Goal: Task Accomplishment & Management: Use online tool/utility

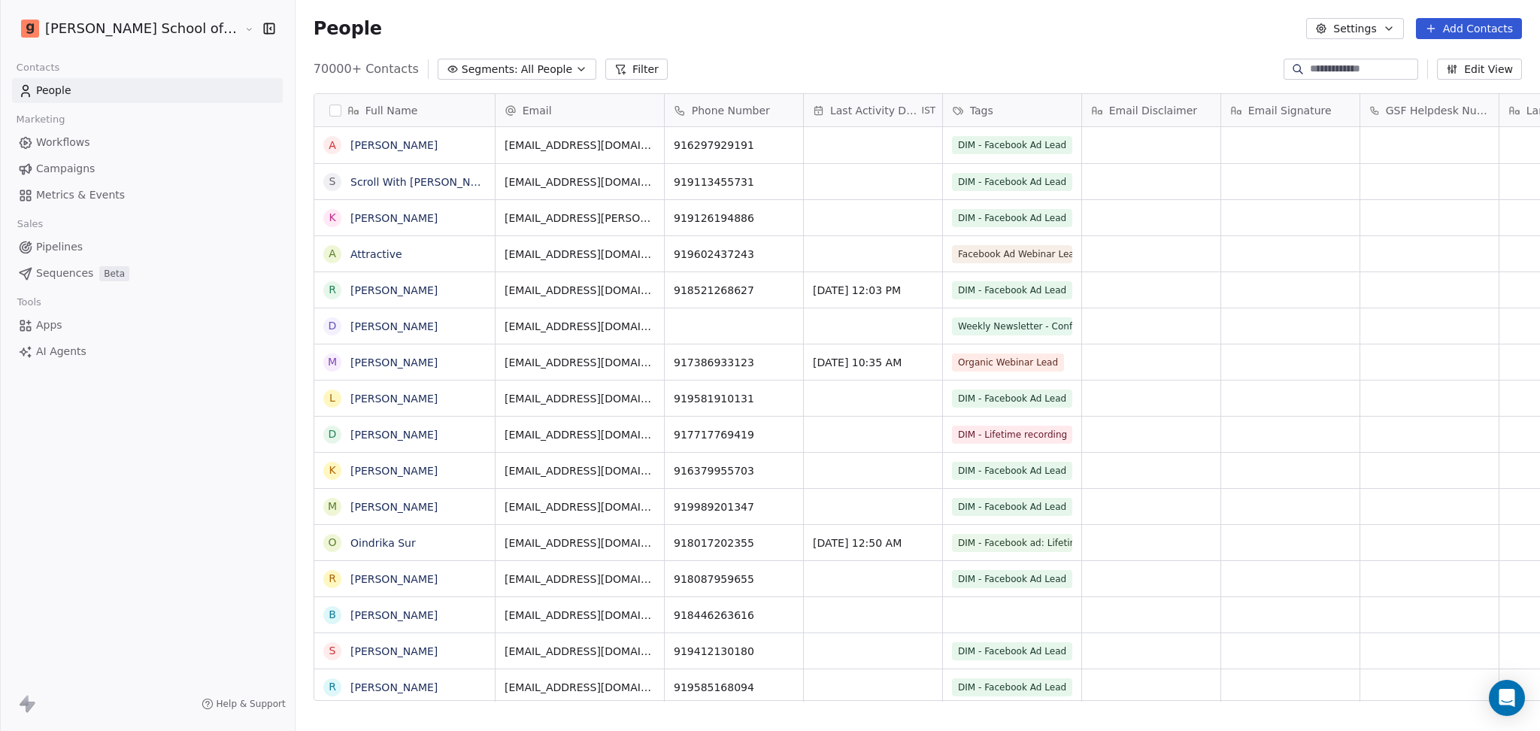
scroll to position [15, 16]
click at [80, 170] on span "Campaigns" at bounding box center [65, 169] width 59 height 16
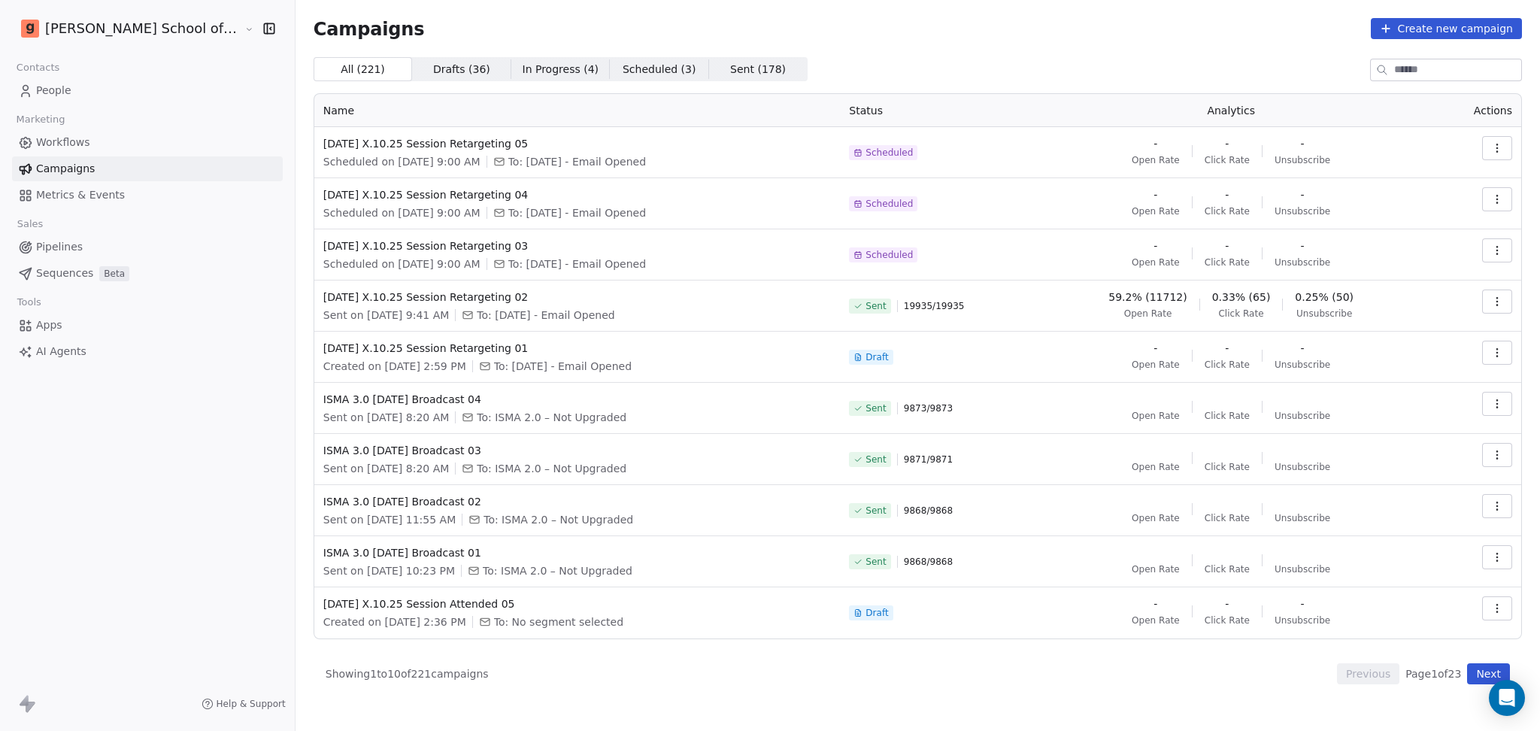
click at [77, 132] on link "Workflows" at bounding box center [147, 142] width 271 height 25
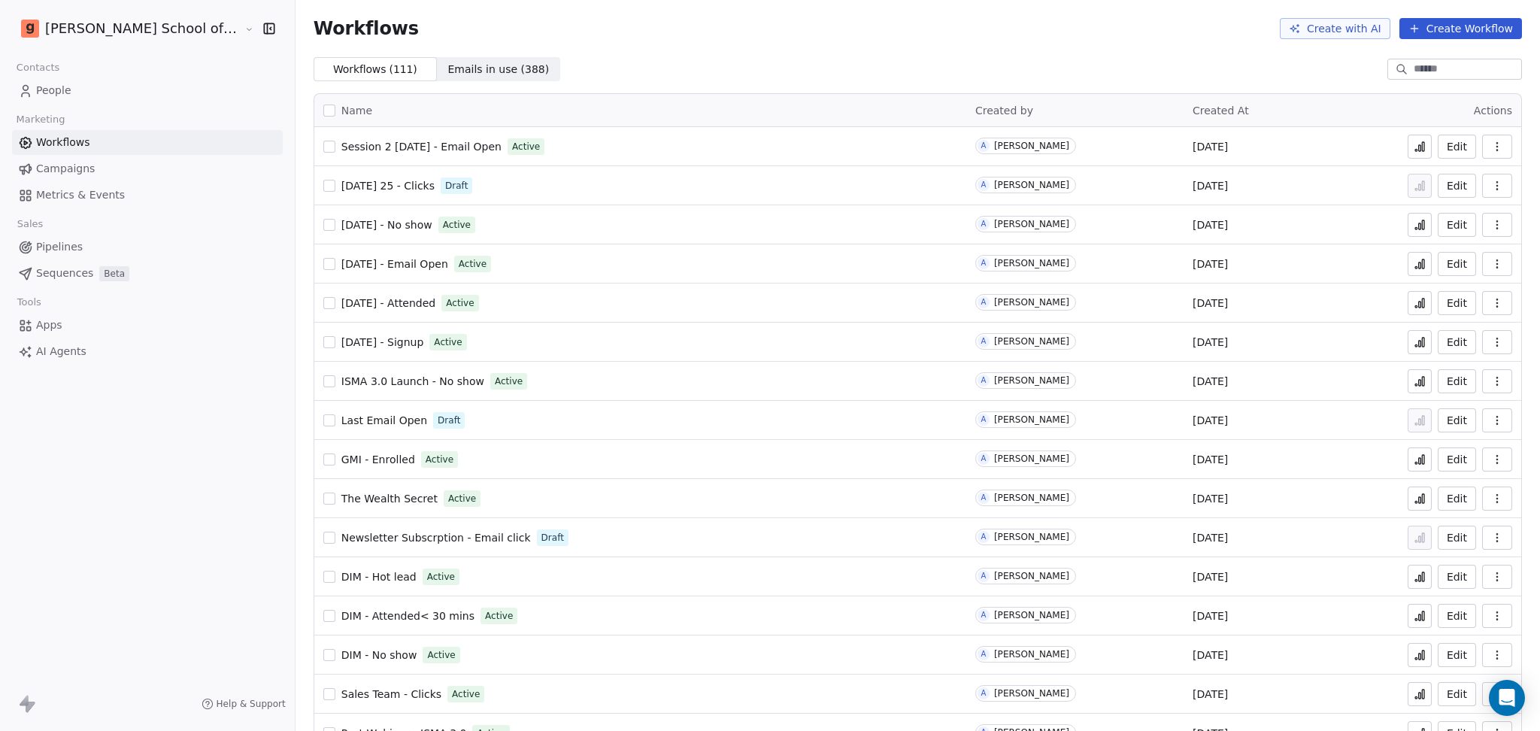
click at [1282, 74] on input at bounding box center [1465, 69] width 105 height 15
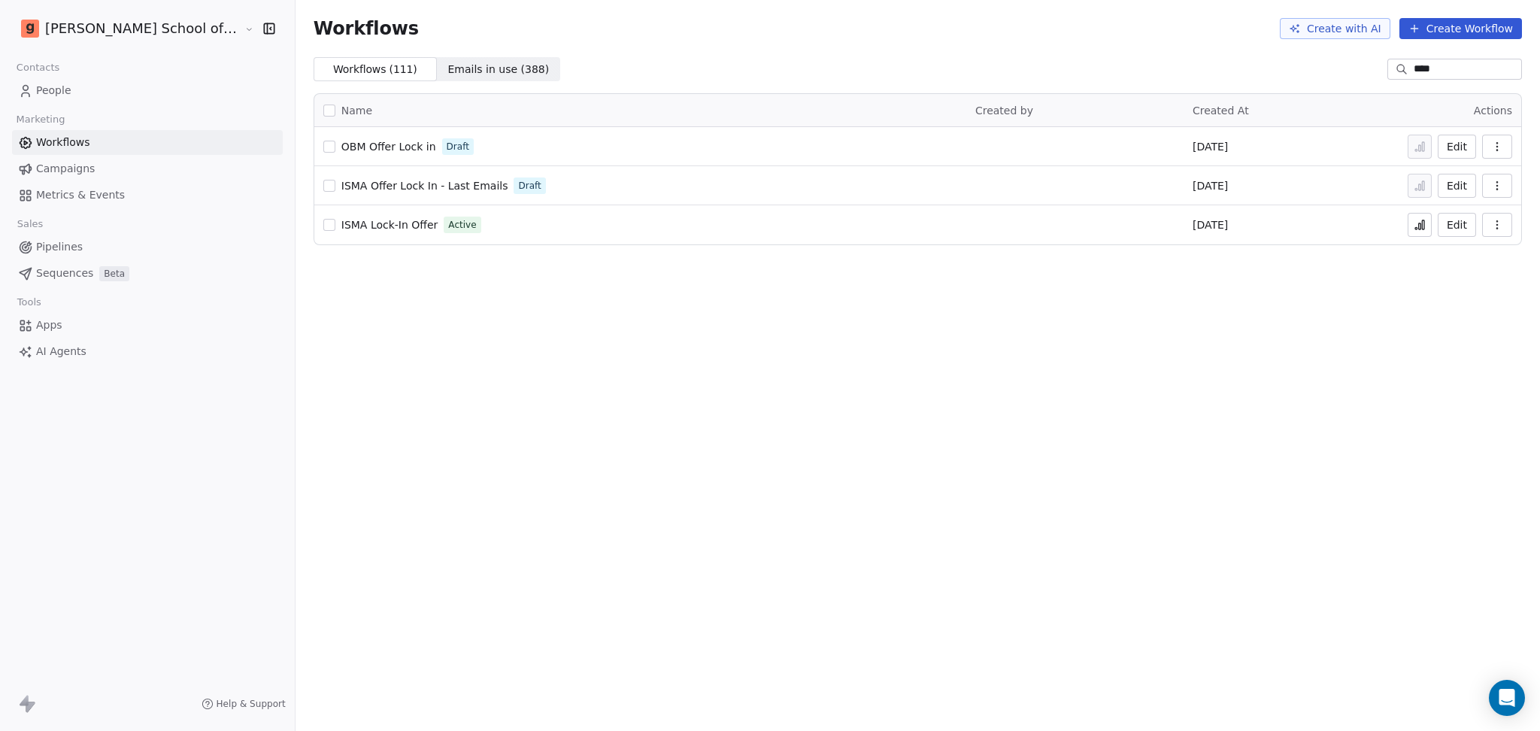
type input "****"
click at [359, 226] on span "ISMA Lock-In Offer" at bounding box center [389, 225] width 97 height 12
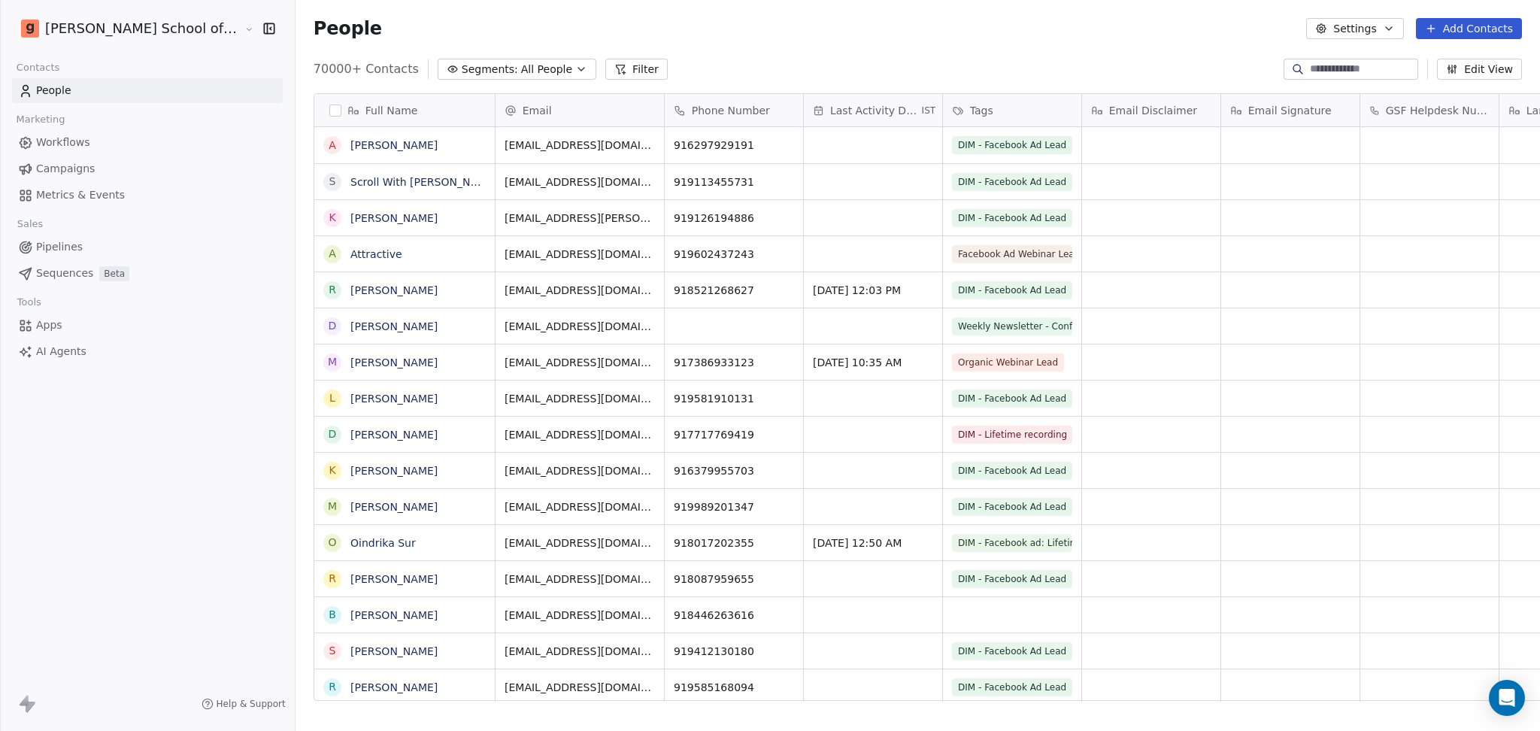
scroll to position [628, 1287]
click at [141, 144] on link "Workflows" at bounding box center [147, 142] width 271 height 25
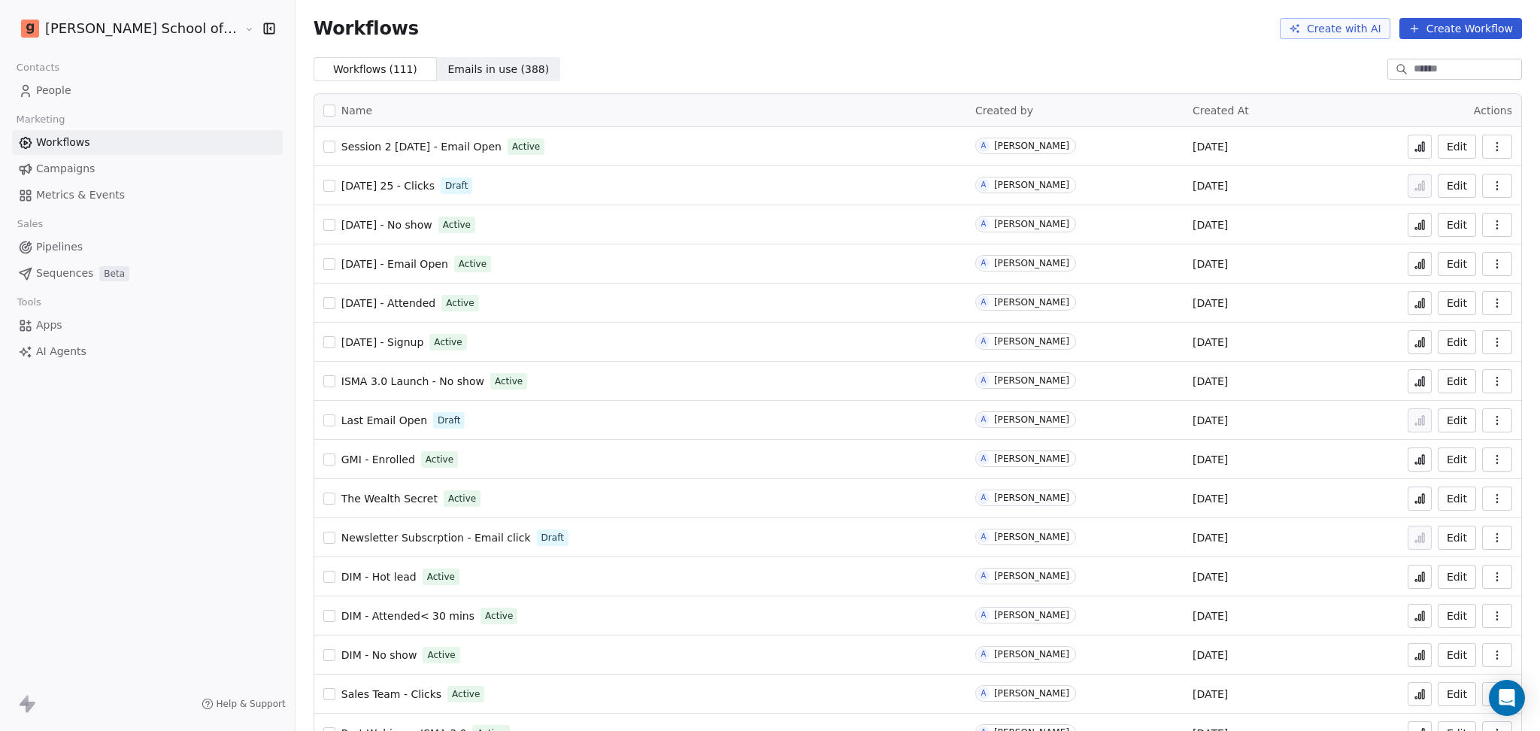
click at [1413, 68] on input at bounding box center [1465, 69] width 105 height 15
click at [101, 162] on link "Campaigns" at bounding box center [147, 168] width 271 height 25
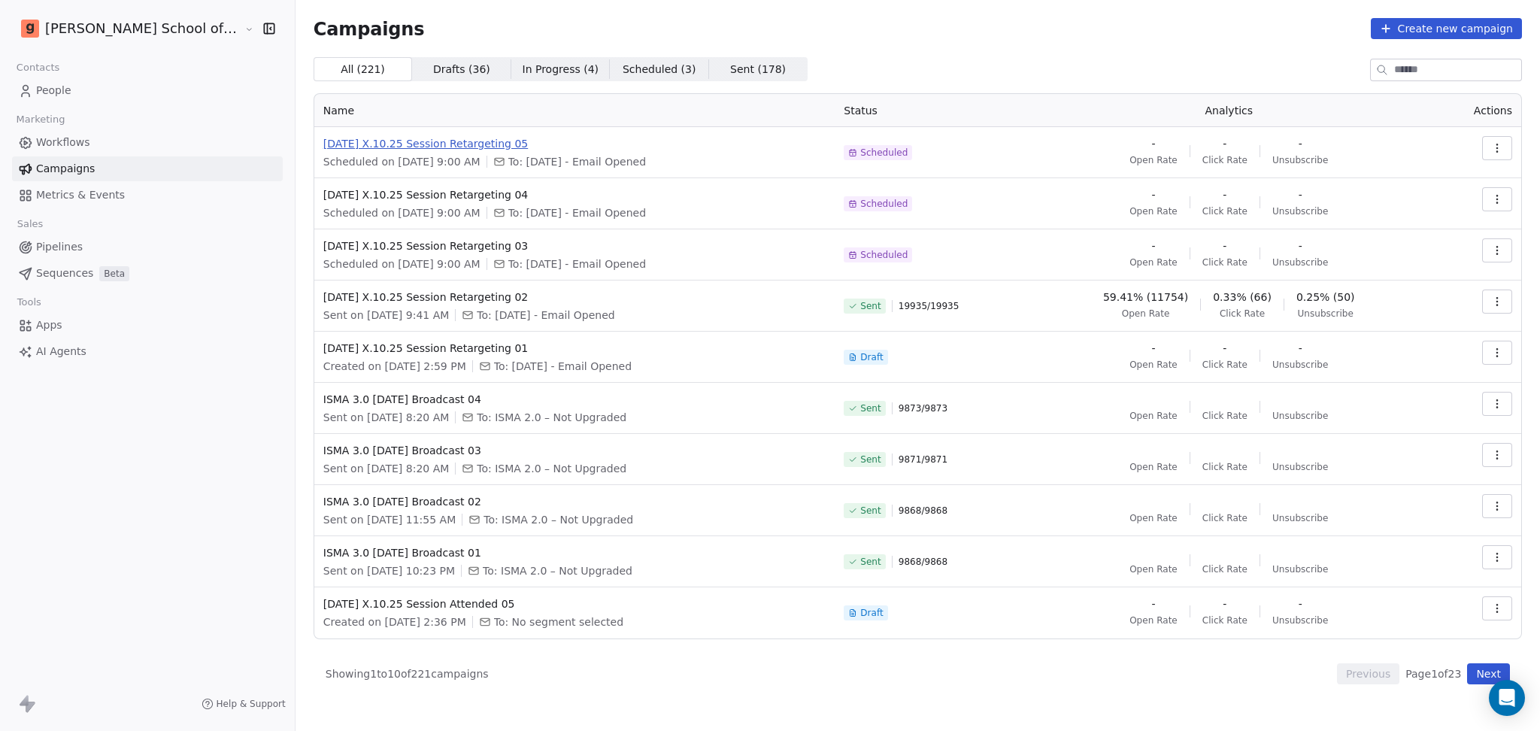
click at [431, 144] on span "[DATE] X.10.25 Session Retargeting 05" at bounding box center [574, 143] width 503 height 15
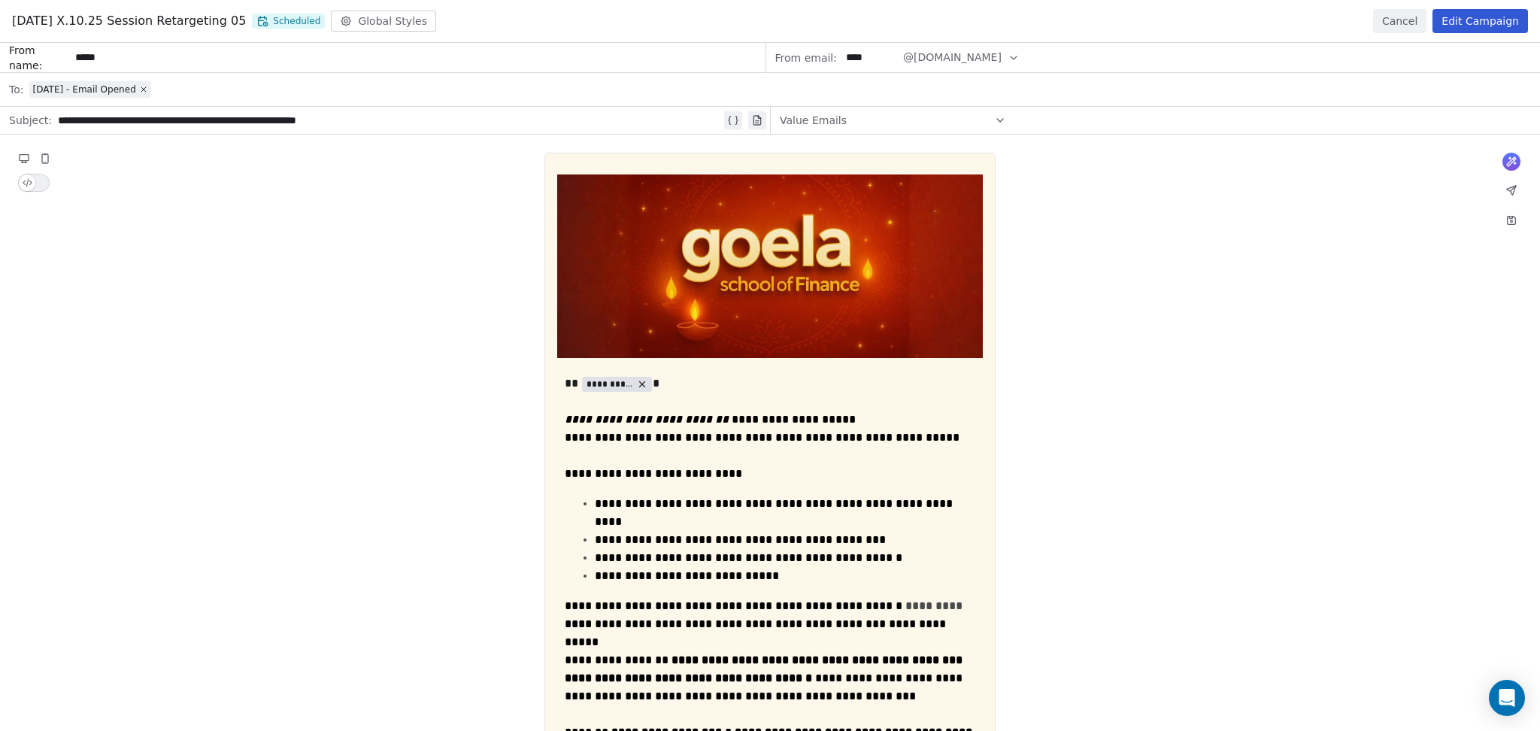
click at [1503, 17] on button "Edit Campaign" at bounding box center [1479, 21] width 95 height 24
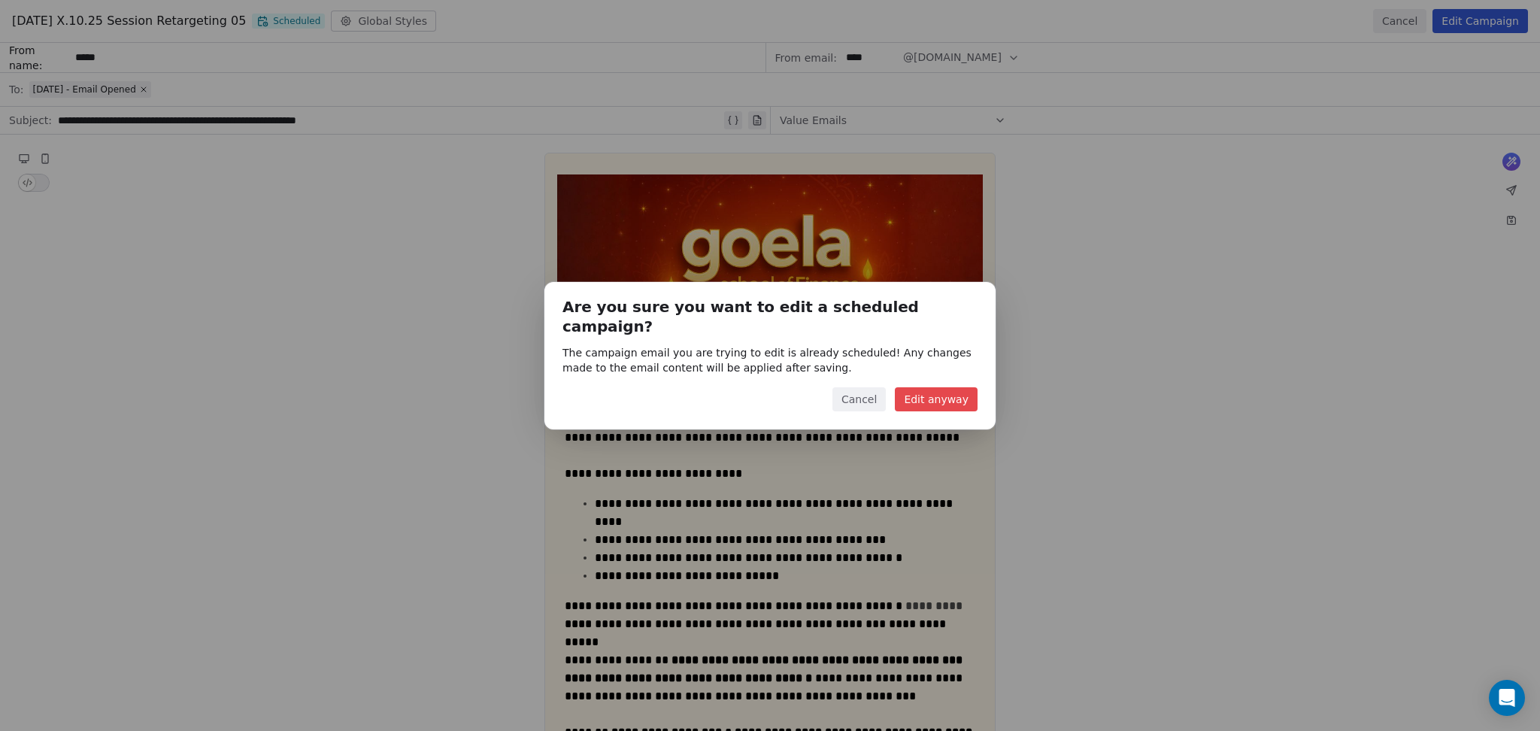
click at [945, 387] on button "Edit anyway" at bounding box center [936, 399] width 83 height 24
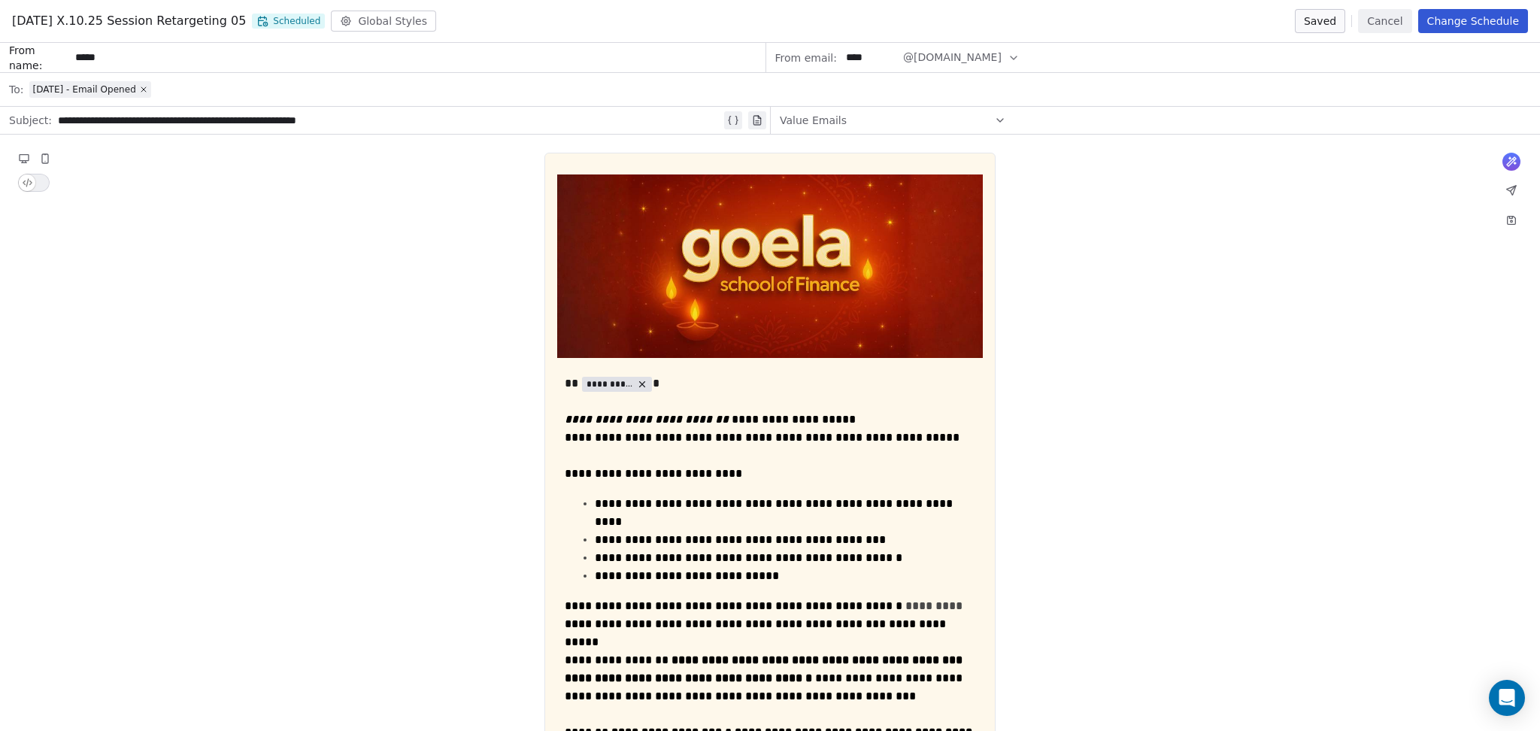
click at [1467, 27] on button "Change Schedule" at bounding box center [1473, 21] width 110 height 24
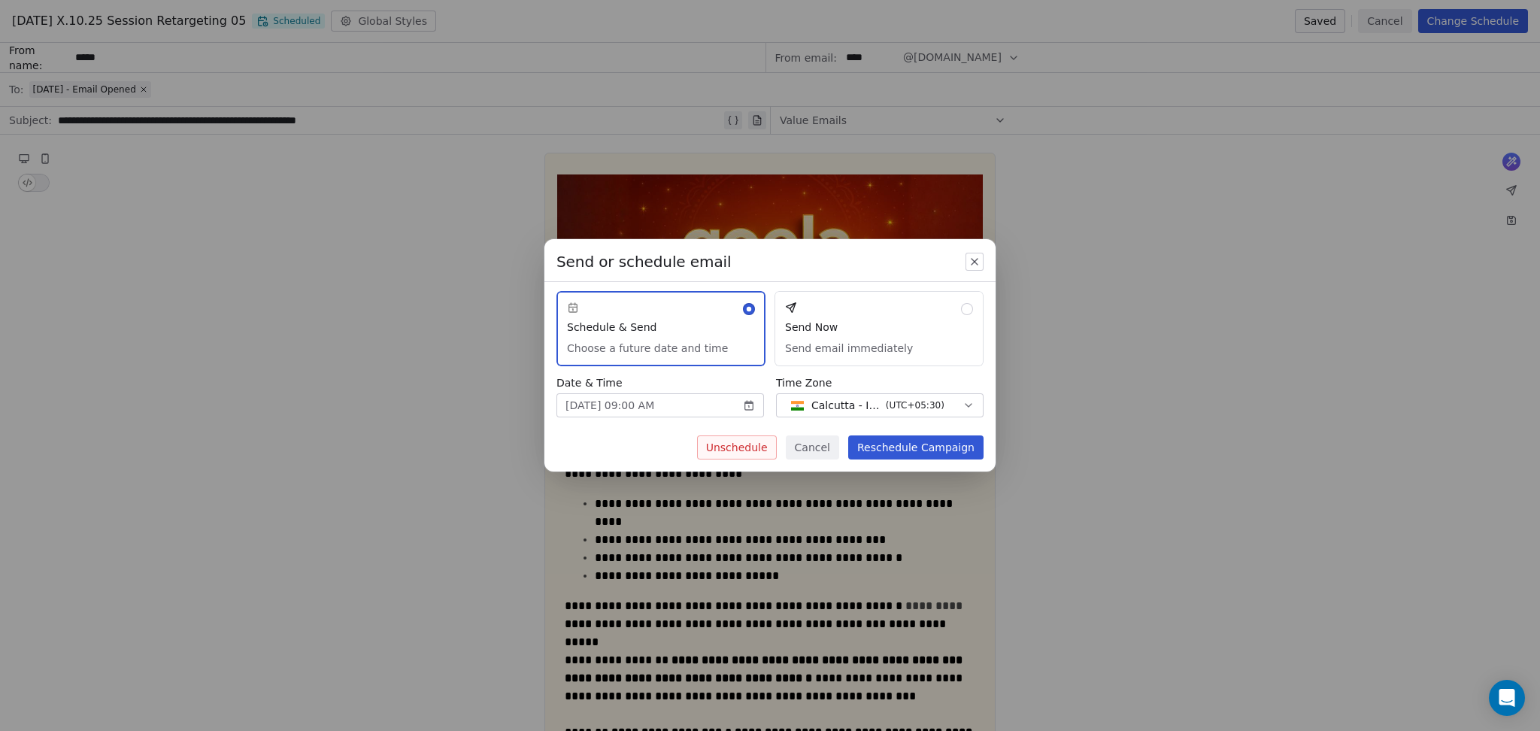
click at [774, 446] on button "Unschedule" at bounding box center [737, 447] width 80 height 24
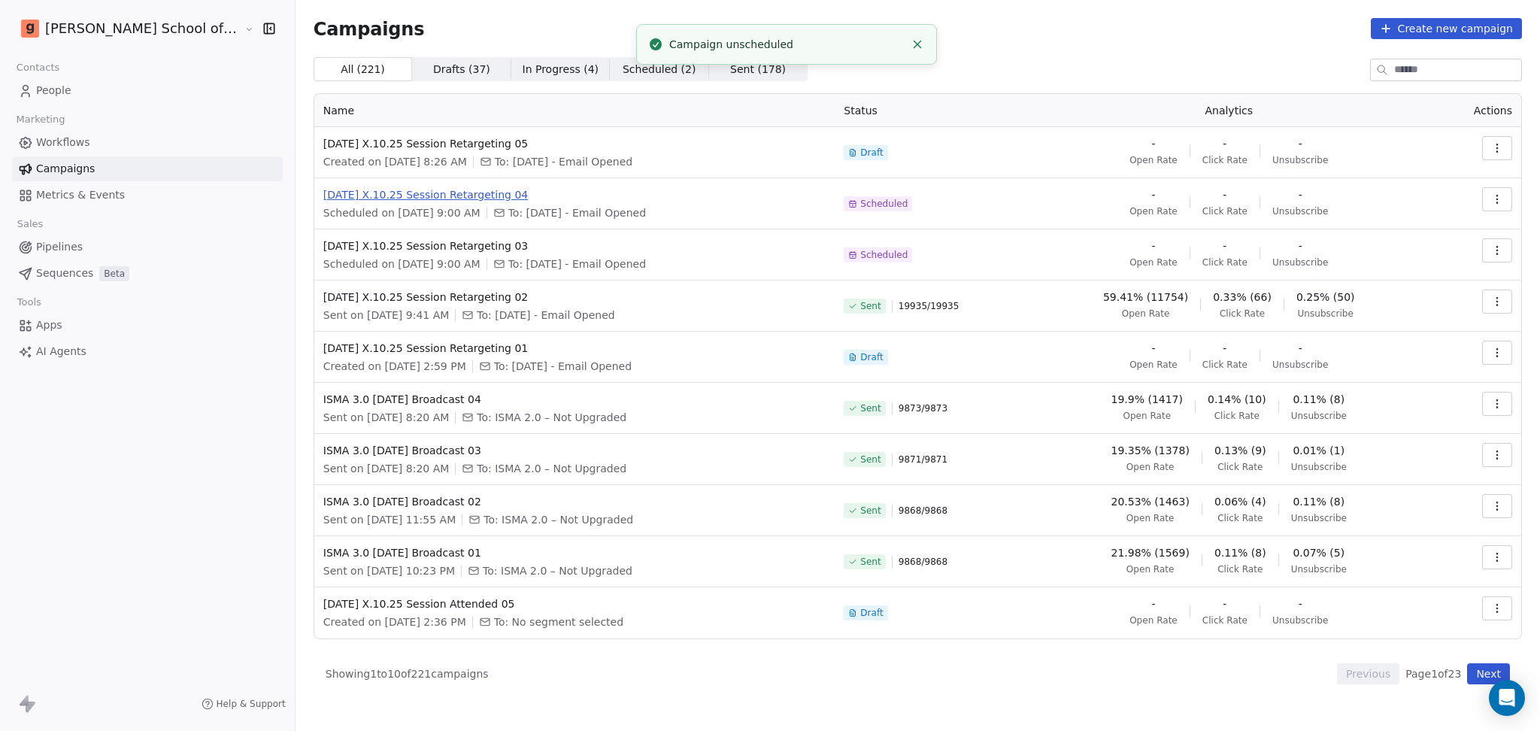
click at [444, 193] on span "[DATE] X.10.25 Session Retargeting 04" at bounding box center [574, 194] width 503 height 15
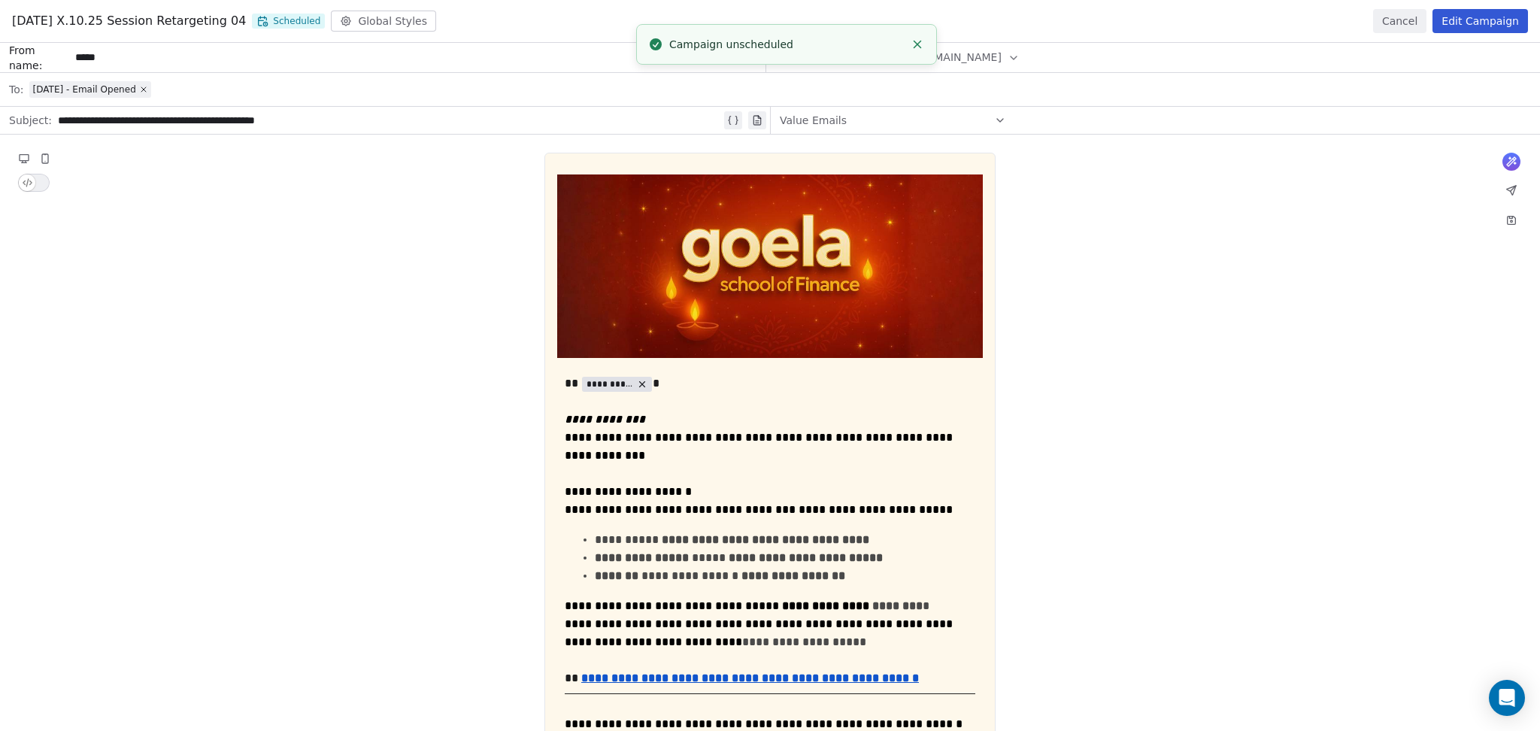
click at [1478, 29] on button "Edit Campaign" at bounding box center [1479, 21] width 95 height 24
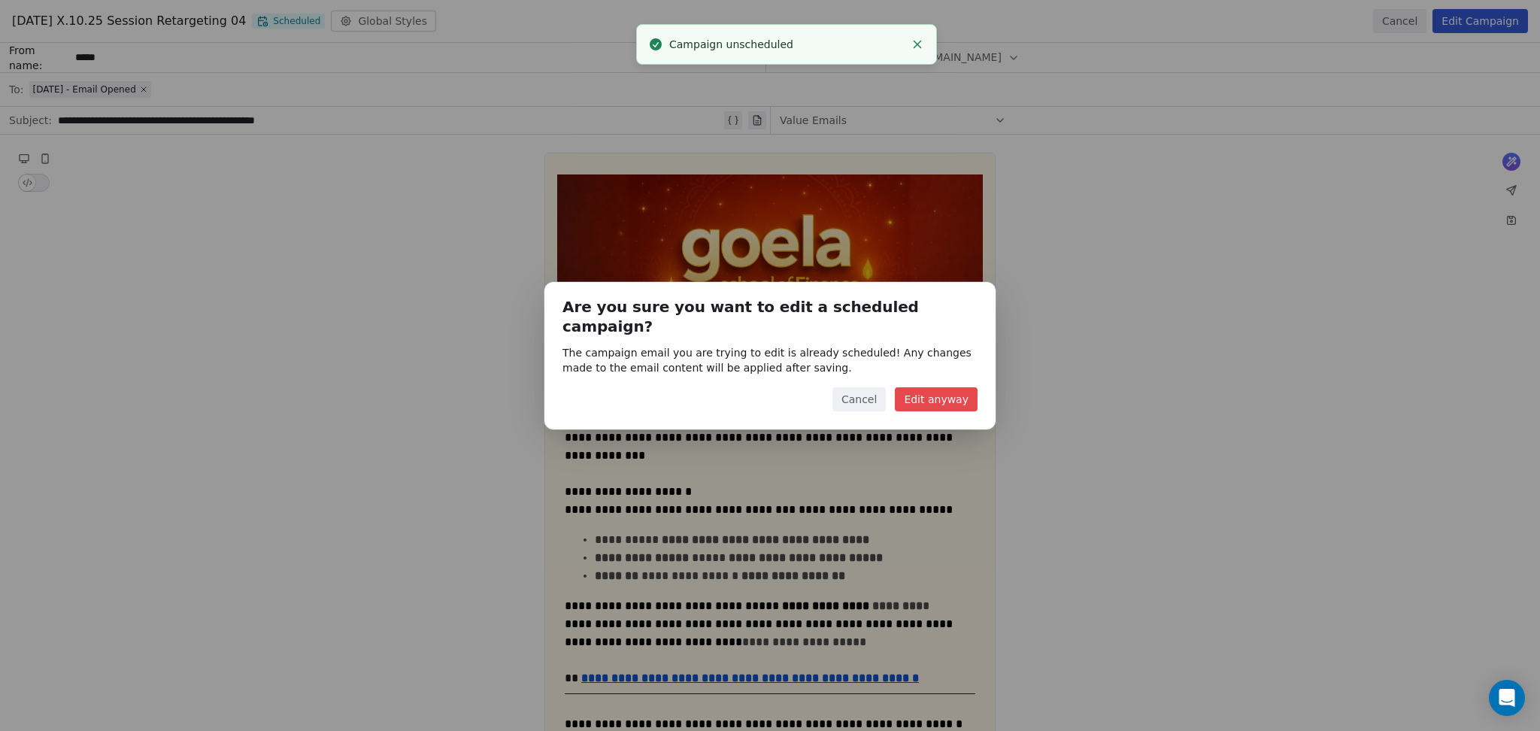
click at [926, 394] on button "Edit anyway" at bounding box center [936, 399] width 83 height 24
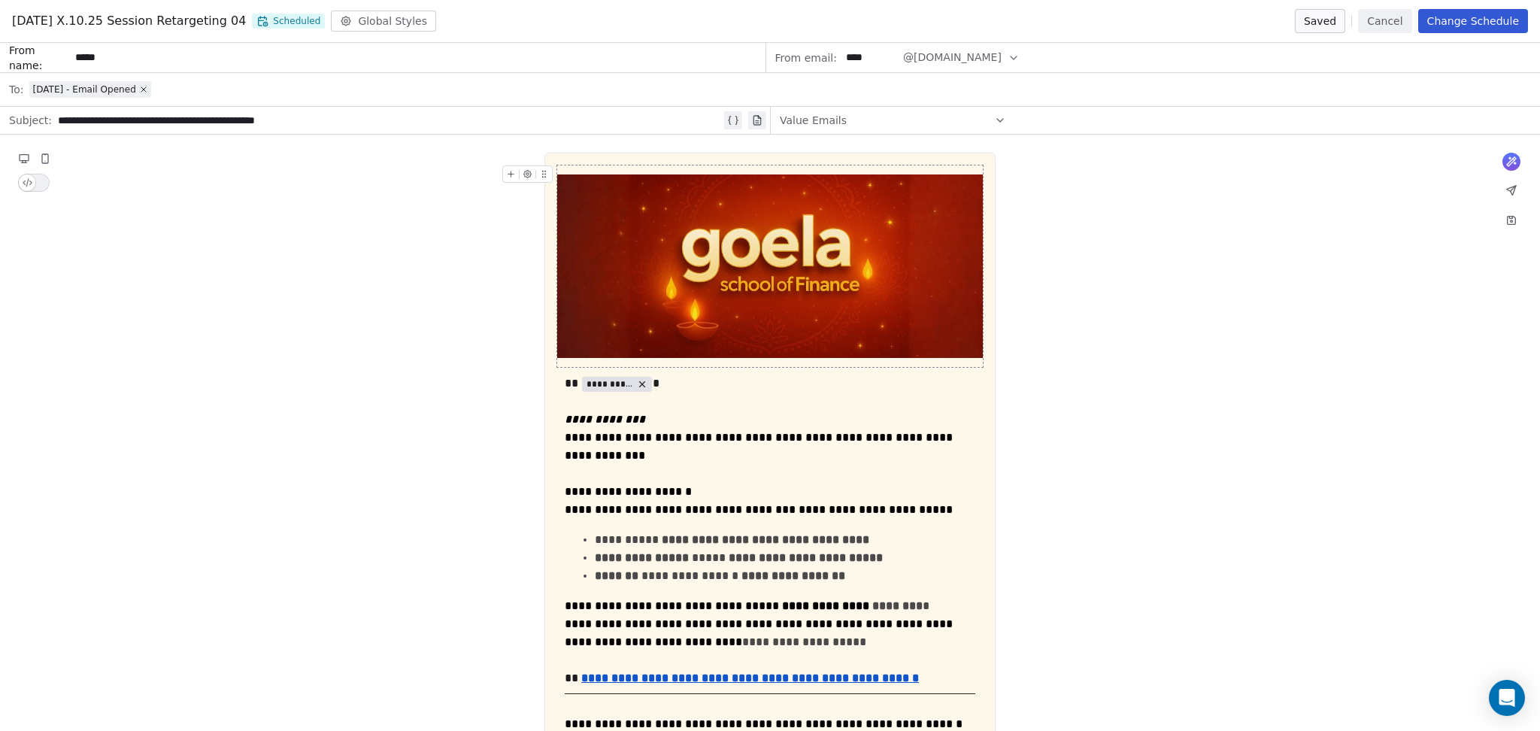
click at [1459, 26] on button "Change Schedule" at bounding box center [1473, 21] width 110 height 24
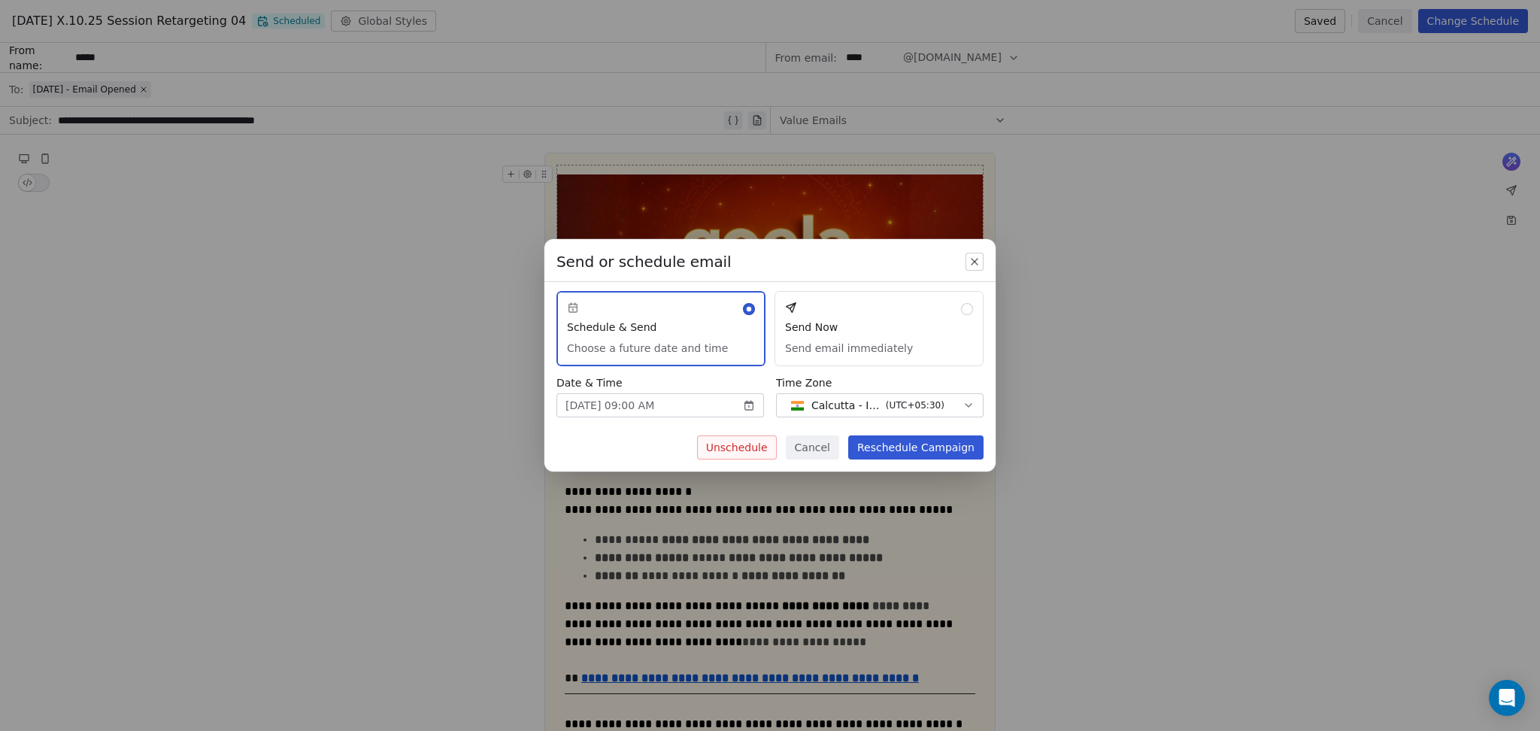
click at [763, 436] on button "Unschedule" at bounding box center [737, 447] width 80 height 24
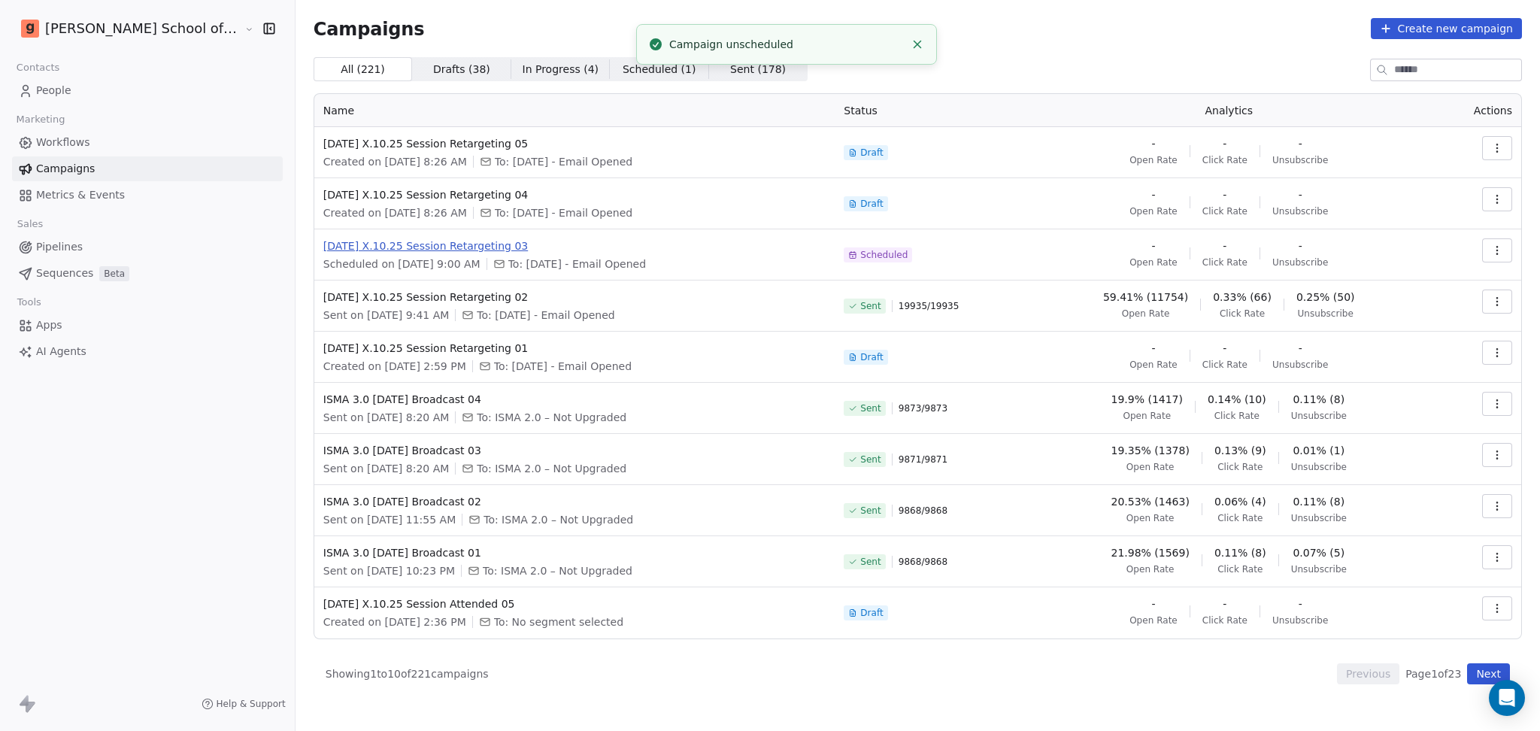
click at [388, 246] on span "[DATE] X.10.25 Session Retargeting 03" at bounding box center [574, 245] width 503 height 15
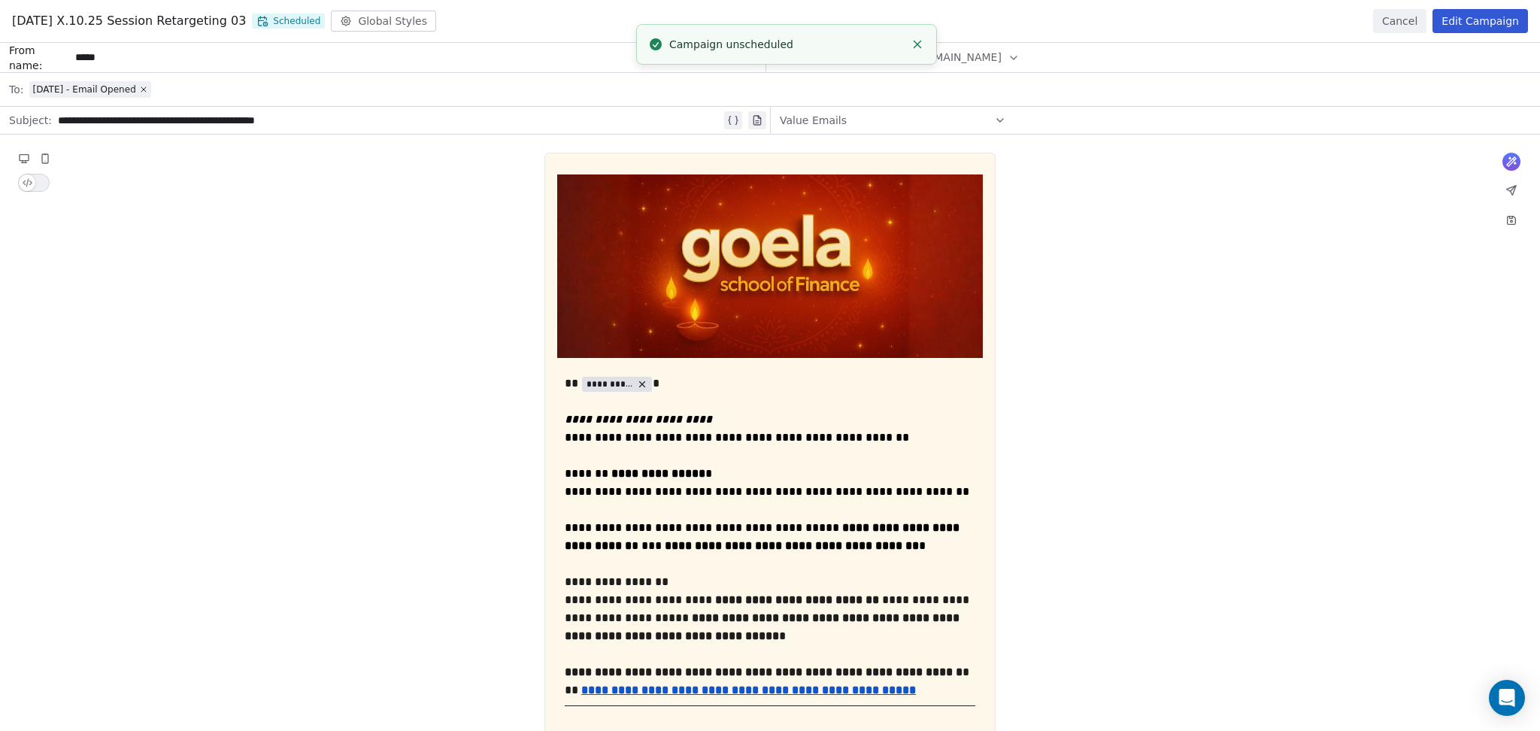
click at [1502, 28] on button "Edit Campaign" at bounding box center [1479, 21] width 95 height 24
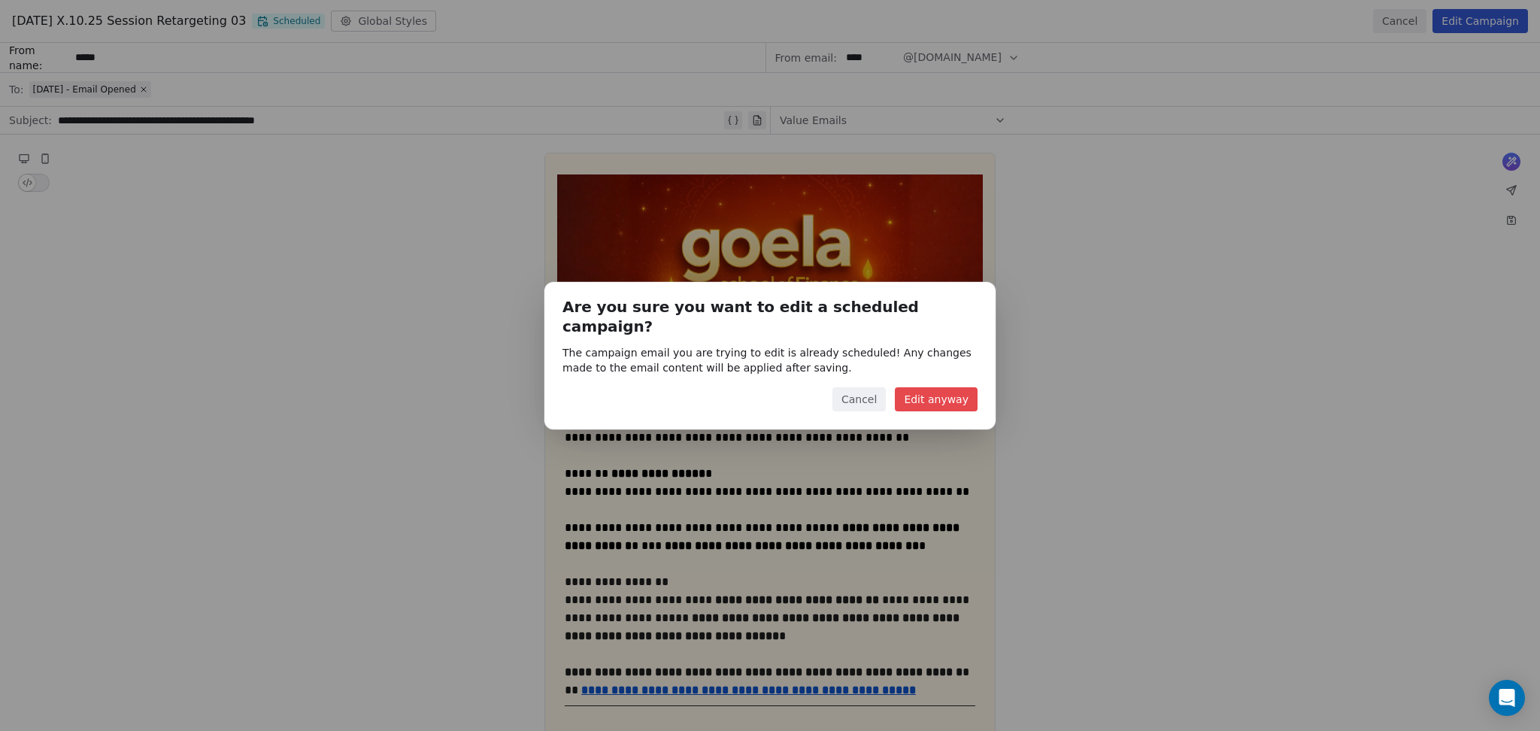
click at [946, 397] on button "Edit anyway" at bounding box center [936, 399] width 83 height 24
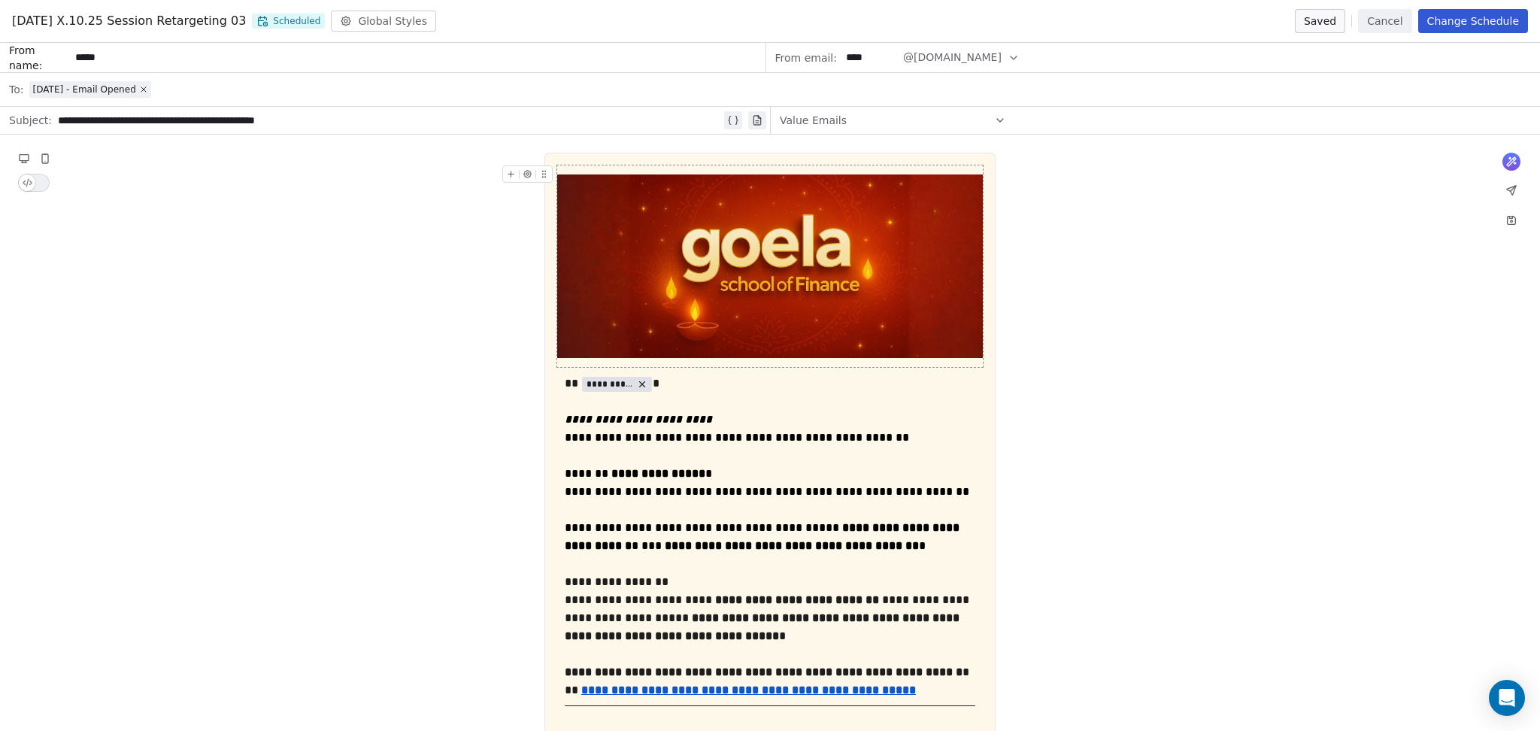
click at [1452, 15] on button "Change Schedule" at bounding box center [1473, 21] width 110 height 24
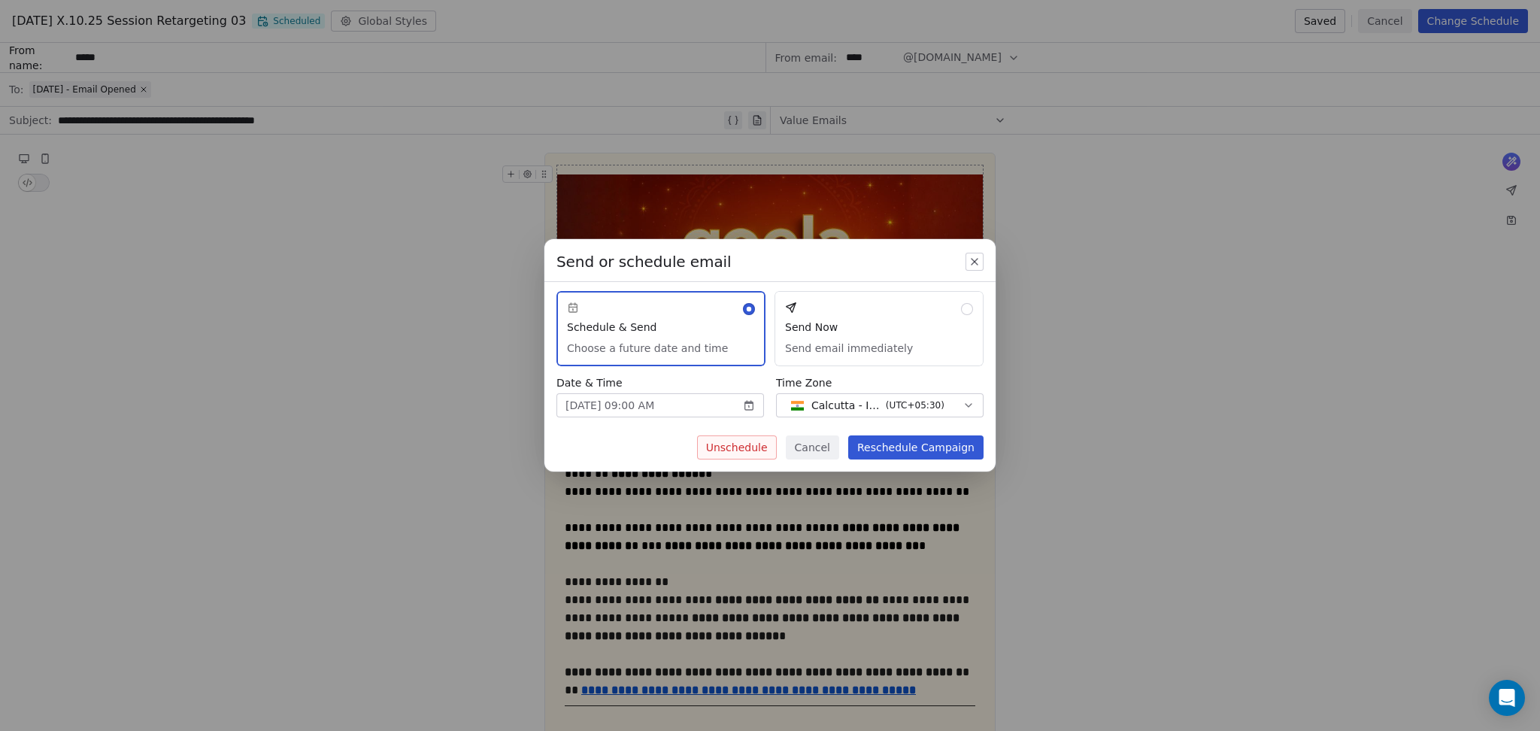
click at [736, 436] on button "Unschedule" at bounding box center [737, 447] width 80 height 24
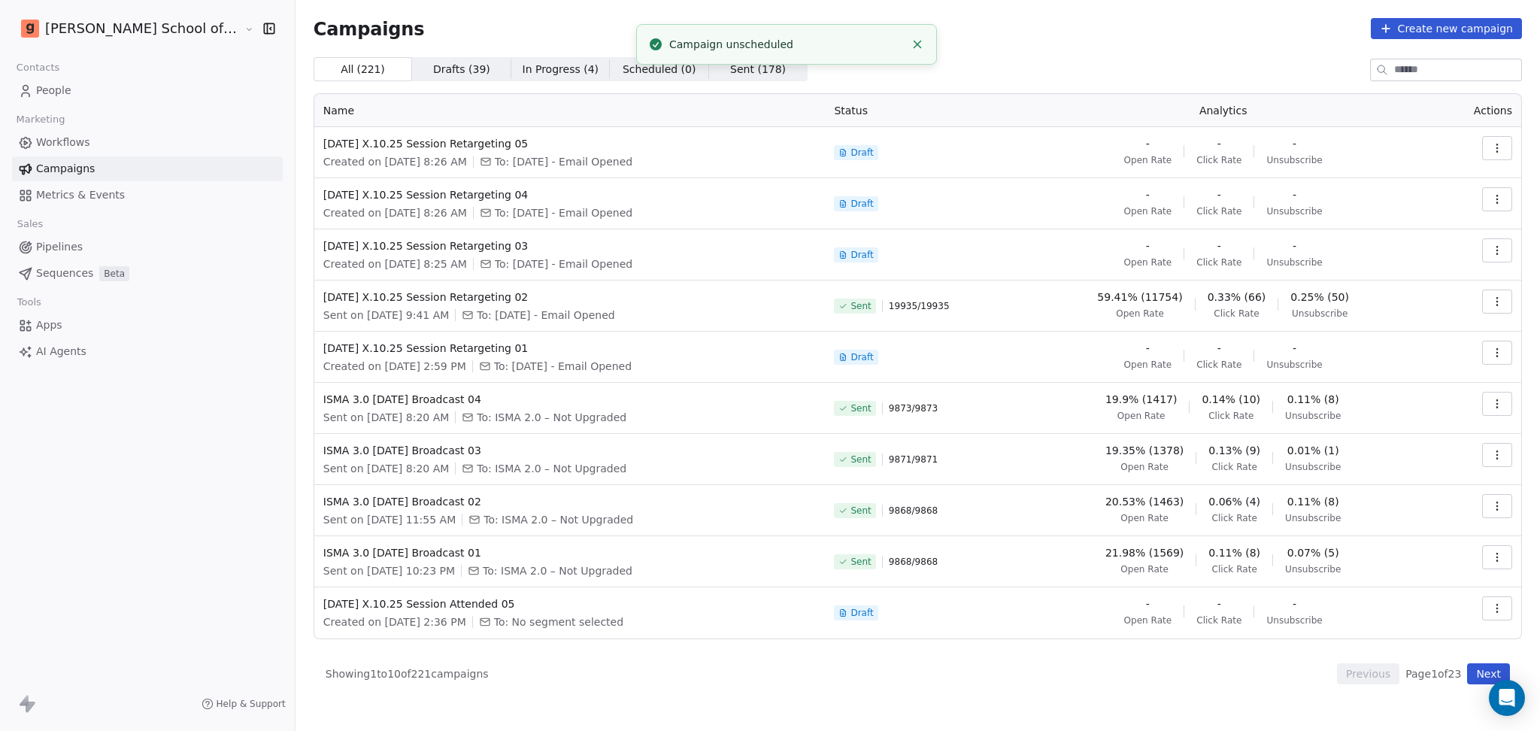
click at [1482, 672] on button "Next" at bounding box center [1488, 673] width 43 height 21
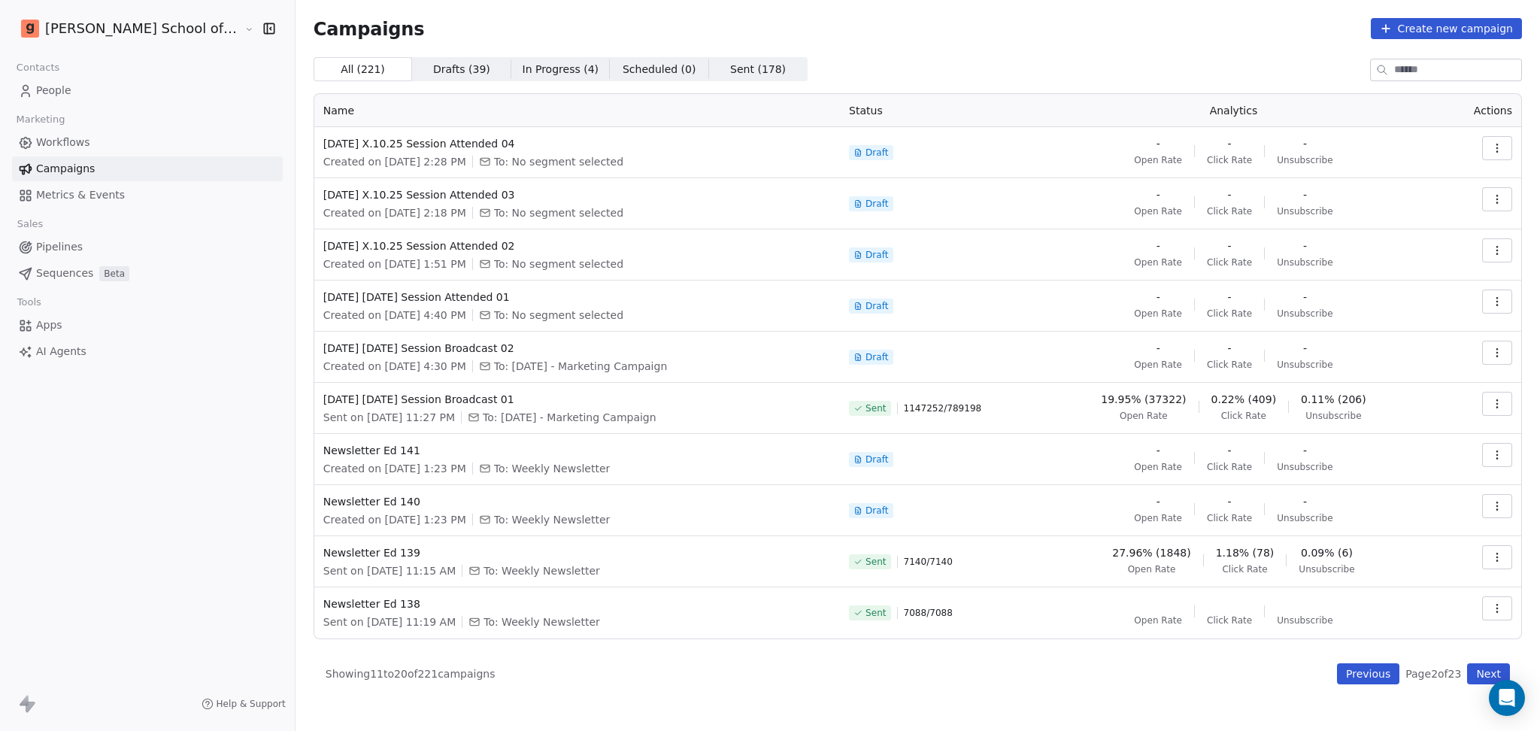
click at [1373, 677] on button "Previous" at bounding box center [1368, 673] width 62 height 21
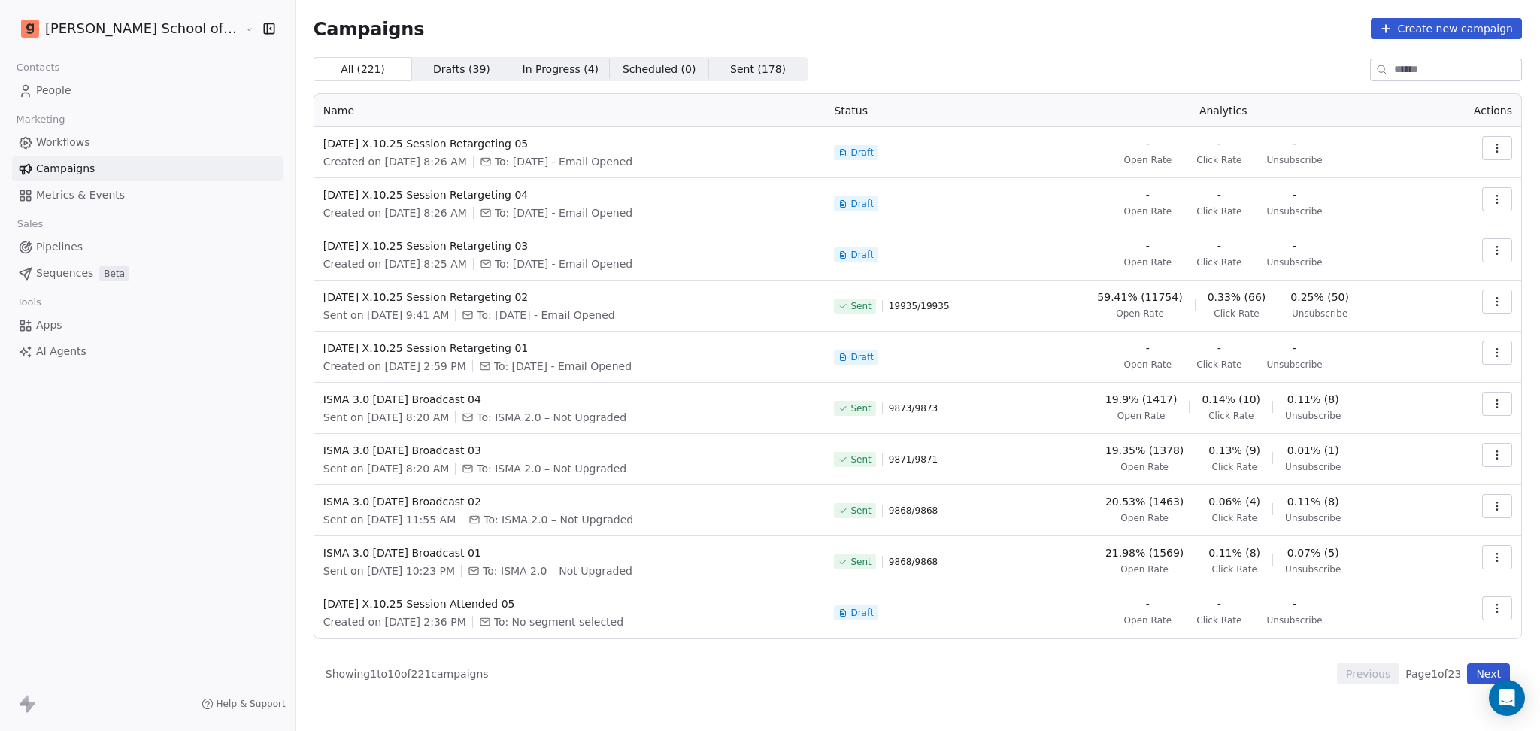
click at [1485, 677] on button "Next" at bounding box center [1488, 673] width 43 height 21
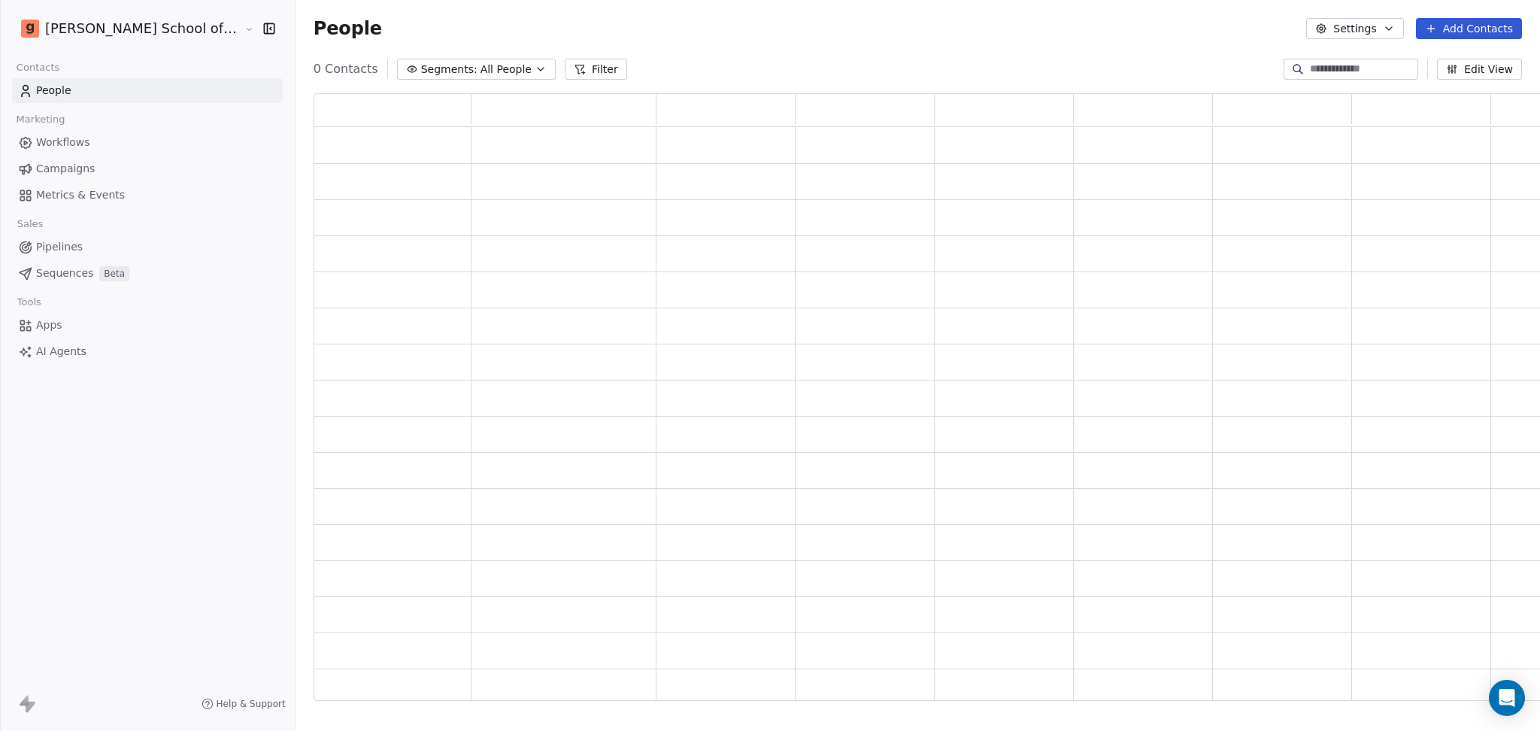
scroll to position [592, 1251]
click at [126, 178] on link "Campaigns" at bounding box center [147, 168] width 271 height 25
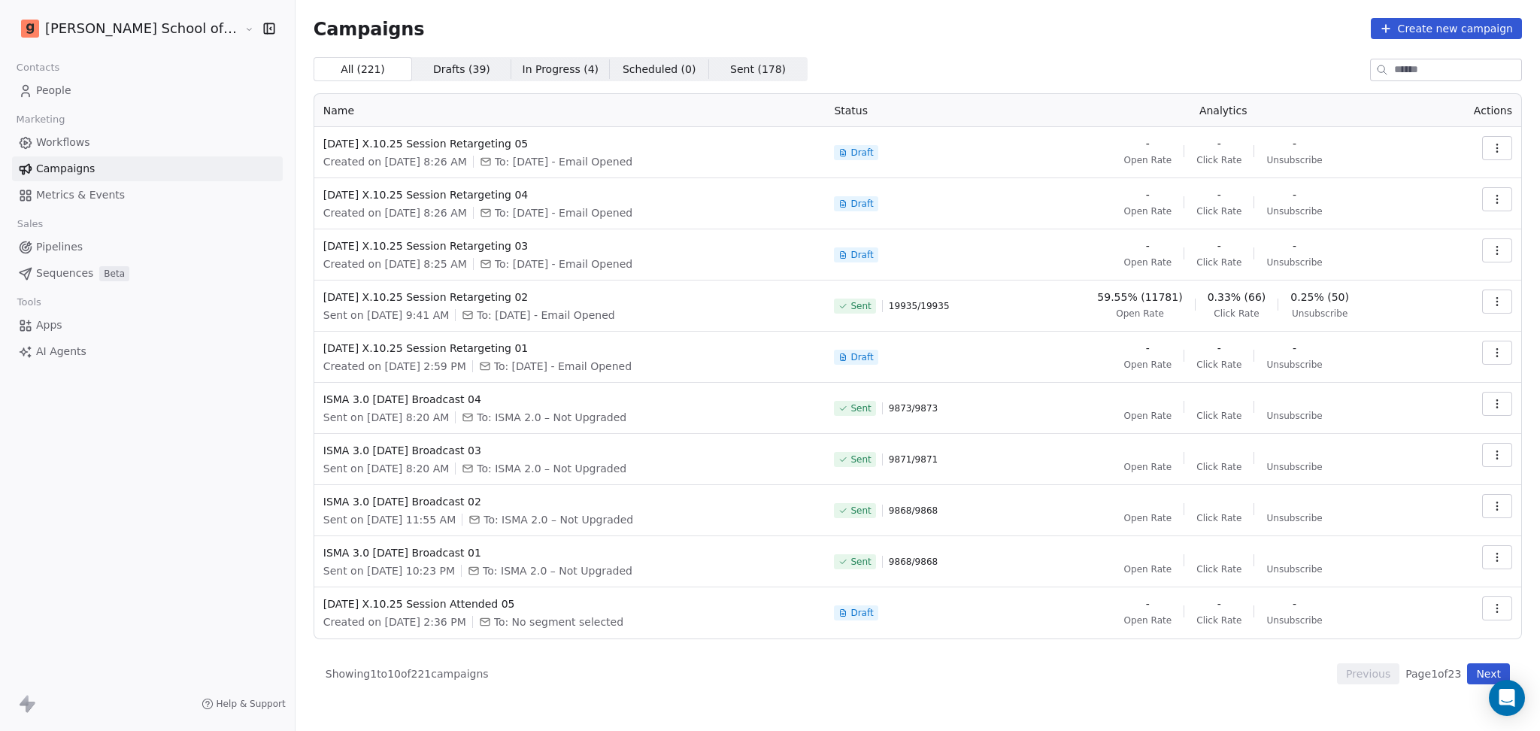
click at [90, 149] on link "Workflows" at bounding box center [147, 142] width 271 height 25
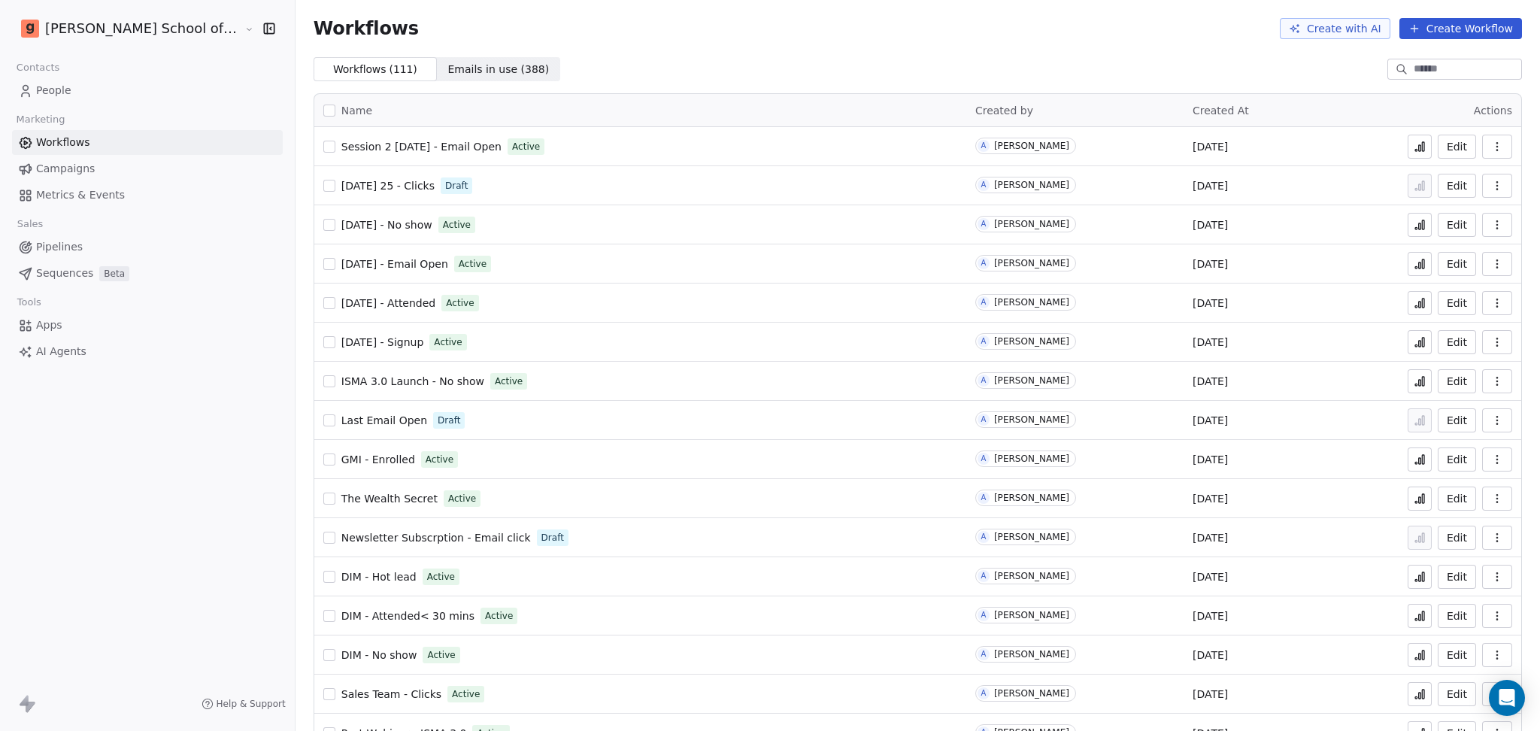
click at [1416, 78] on div at bounding box center [1454, 69] width 135 height 21
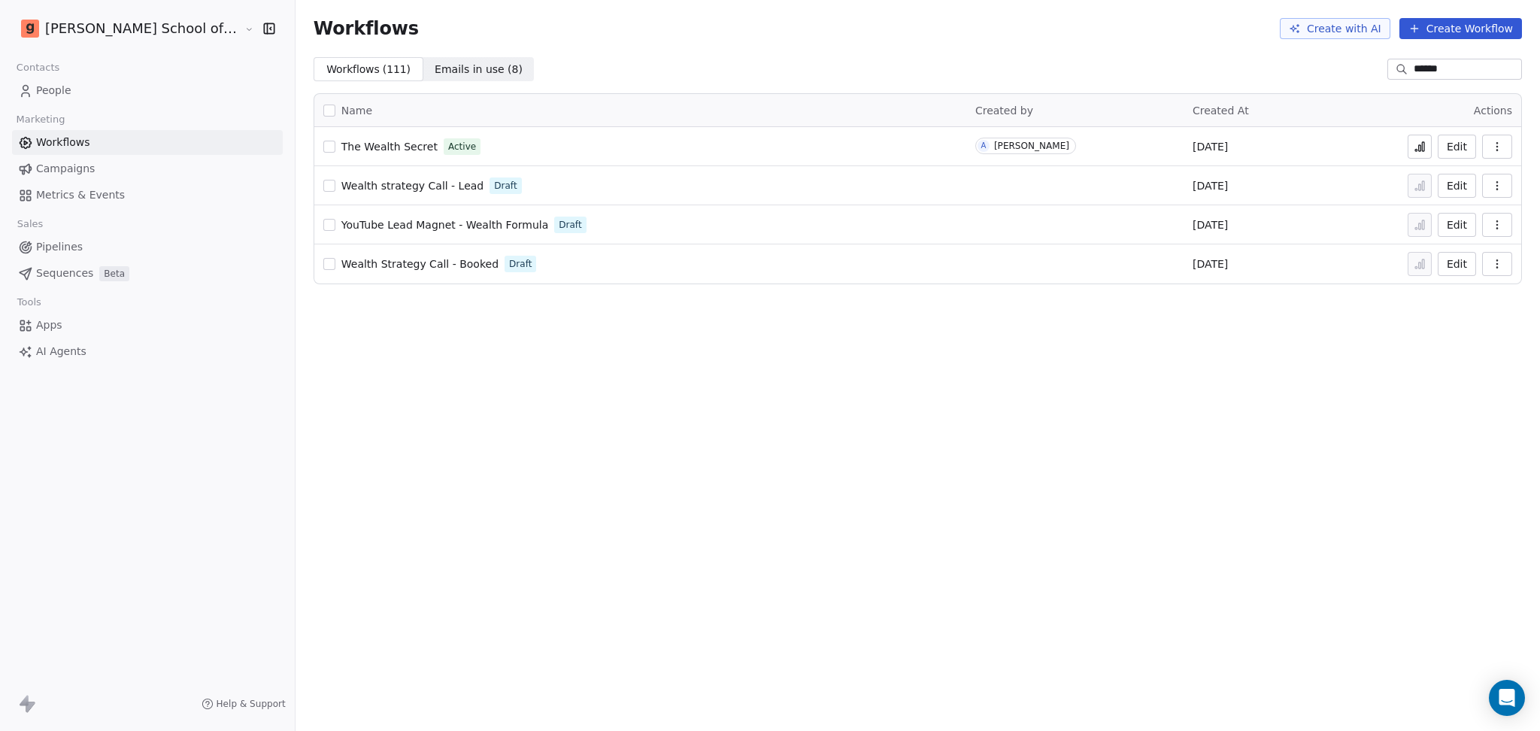
type input "******"
click at [343, 150] on span "The Wealth Secret" at bounding box center [389, 147] width 96 height 12
